Goal: Use online tool/utility: Utilize a website feature to perform a specific function

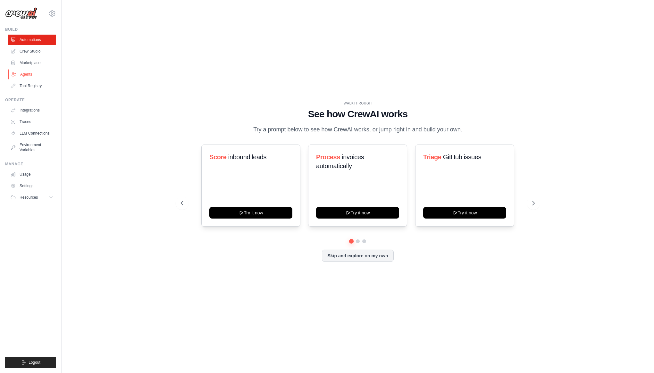
click at [33, 72] on link "Agents" at bounding box center [32, 74] width 48 height 10
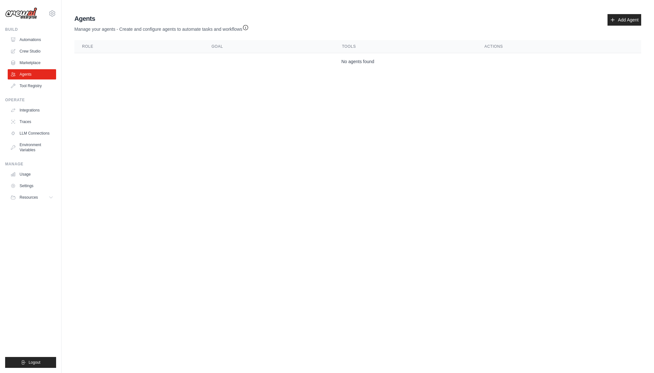
click at [35, 56] on ul "Automations Crew Studio Marketplace Agents Tool Registry" at bounding box center [32, 63] width 48 height 56
click at [35, 53] on link "Crew Studio" at bounding box center [32, 51] width 48 height 10
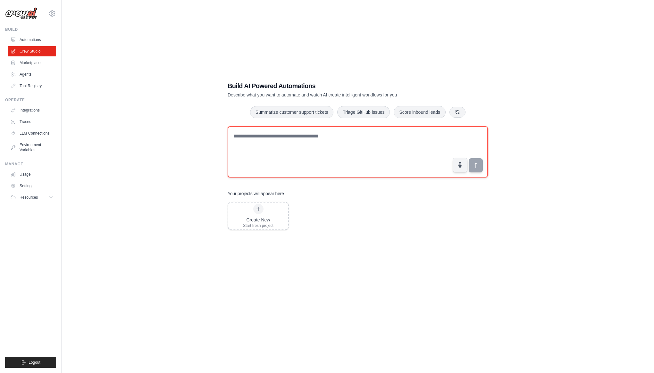
click at [256, 141] on textarea at bounding box center [358, 151] width 260 height 51
click at [317, 162] on textarea at bounding box center [358, 151] width 260 height 51
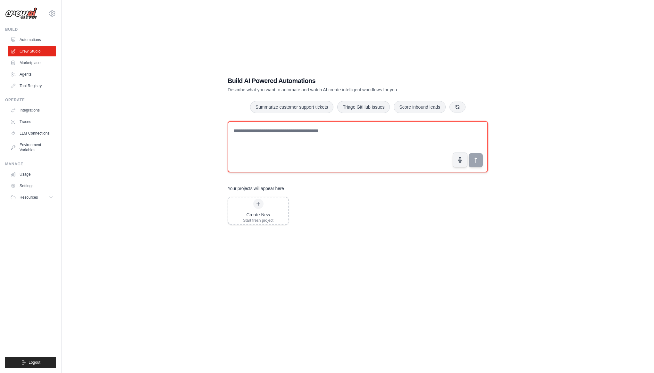
scroll to position [9, 0]
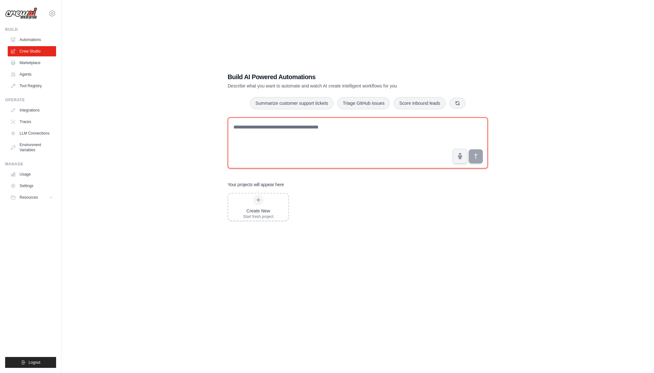
click at [305, 140] on textarea at bounding box center [358, 142] width 260 height 51
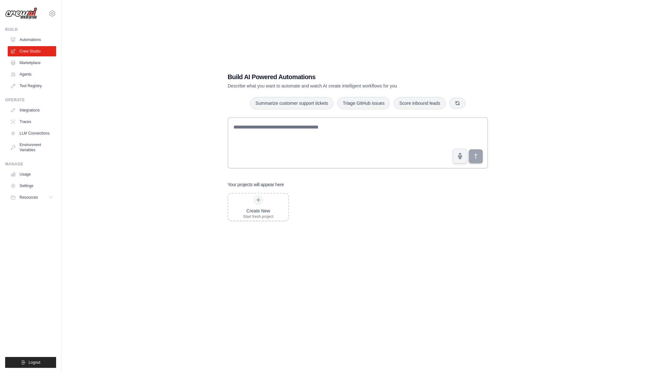
click at [139, 117] on div "Build AI Powered Automations Describe what you want to automate and watch AI cr…" at bounding box center [358, 183] width 572 height 373
